Goal: Complete application form

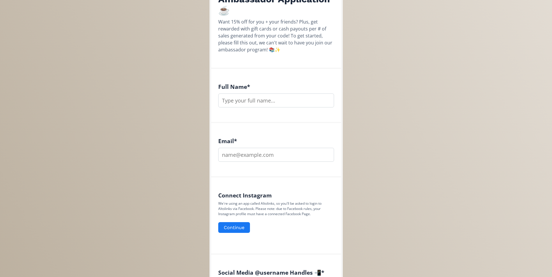
scroll to position [116, 0]
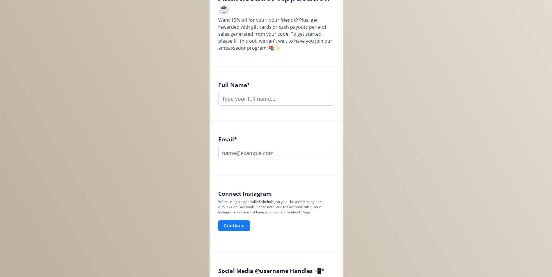
click at [287, 103] on input "text" at bounding box center [276, 99] width 116 height 14
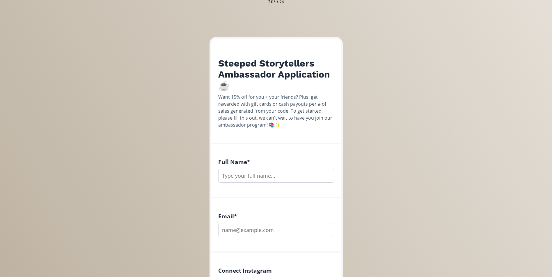
scroll to position [87, 0]
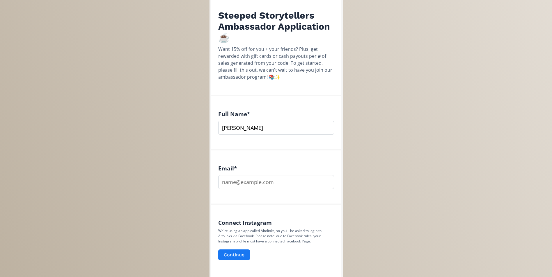
type input "[PERSON_NAME]"
type input "[EMAIL_ADDRESS][DOMAIN_NAME]"
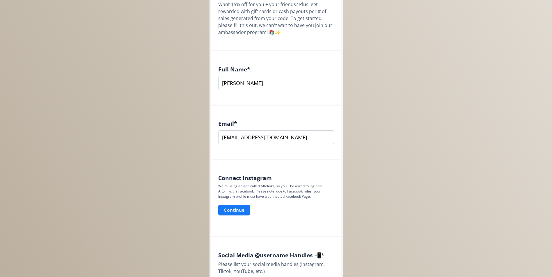
scroll to position [174, 0]
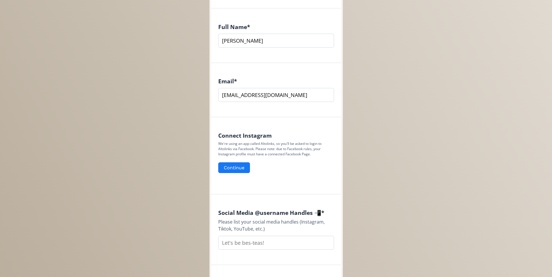
click at [272, 242] on input "text" at bounding box center [276, 243] width 116 height 14
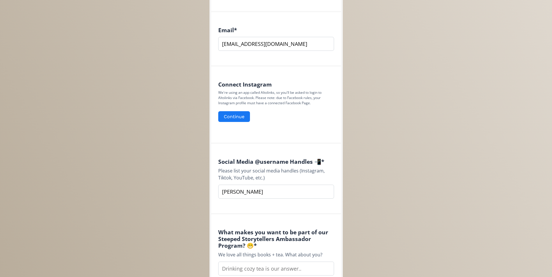
scroll to position [320, 0]
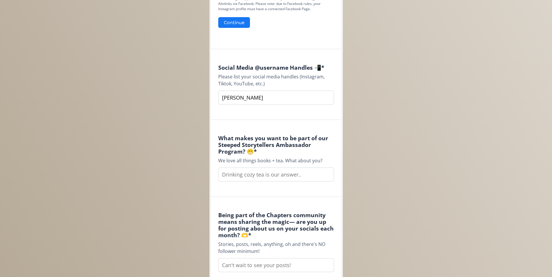
type input "[PERSON_NAME]"
click at [286, 173] on input "text" at bounding box center [276, 175] width 116 height 14
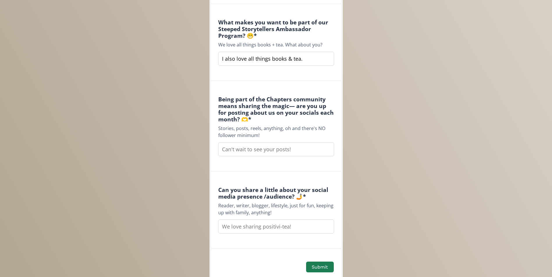
scroll to position [436, 0]
type input "I also love all things books & tea."
click at [303, 149] on input "text" at bounding box center [276, 149] width 116 height 14
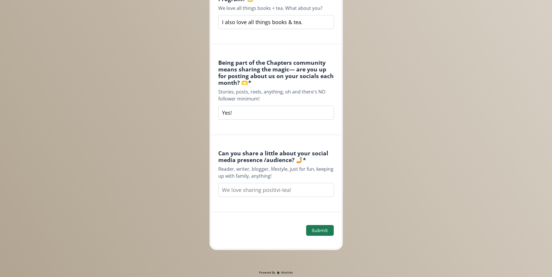
scroll to position [485, 0]
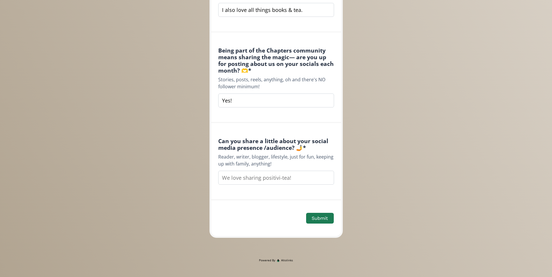
type input "Yes!"
click at [295, 179] on input "text" at bounding box center [276, 178] width 116 height 14
click at [255, 177] on input "Not a blogger but everything else applies." at bounding box center [276, 178] width 116 height 14
type input "Not a blogger (yet!) but everything else applies."
click at [322, 219] on button "Submit" at bounding box center [319, 218] width 29 height 13
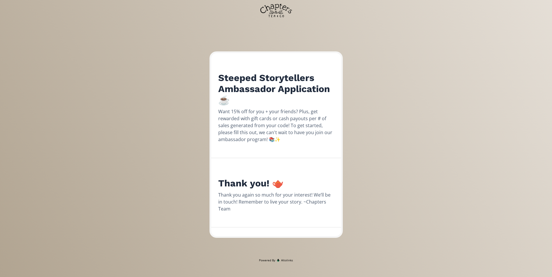
scroll to position [25, 0]
